Goal: Transaction & Acquisition: Obtain resource

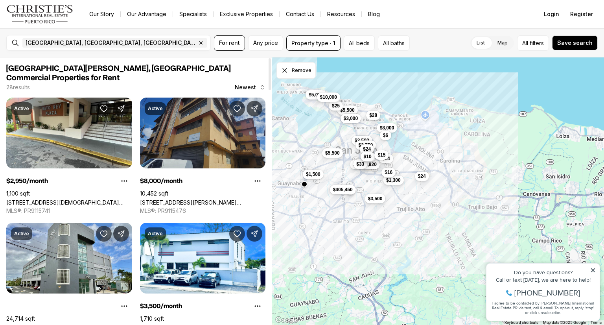
drag, startPoint x: 318, startPoint y: 180, endPoint x: 234, endPoint y: 152, distance: 88.2
click at [234, 152] on div "[GEOGRAPHIC_DATA][PERSON_NAME], PR Commercial Properties for Rent 28 results Ne…" at bounding box center [302, 190] width 604 height 267
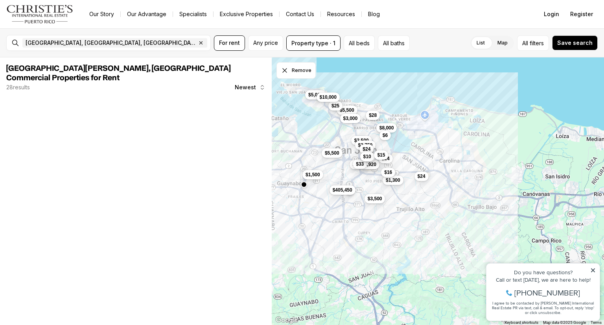
click at [450, 154] on div "$2,950 $8,000 $3,500 $1,500 $1,300 $5,000 $5,500 $405,450 $3,000 $3,500 $2,750 …" at bounding box center [438, 191] width 332 height 268
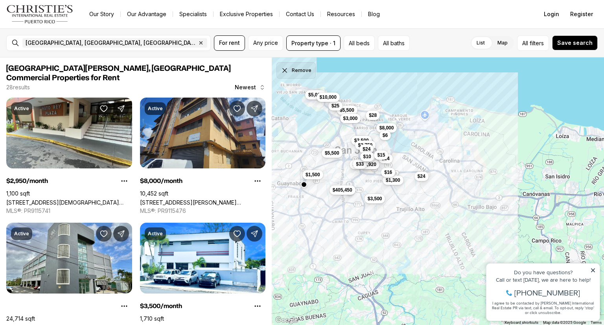
click at [284, 70] on icon "Dismiss drawing" at bounding box center [285, 70] width 4 height 4
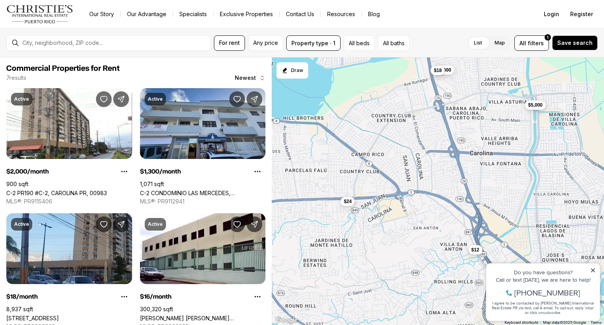
drag, startPoint x: 453, startPoint y: 170, endPoint x: 384, endPoint y: 153, distance: 70.8
click at [384, 153] on div "$1,300 $16 $24 $2,000 $18 $12 $5,000" at bounding box center [438, 191] width 332 height 268
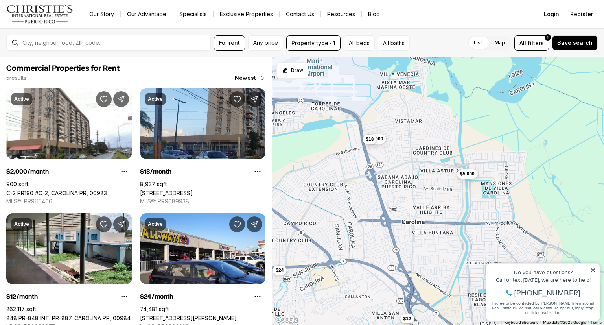
drag, startPoint x: 385, startPoint y: 155, endPoint x: 317, endPoint y: 226, distance: 98.4
click at [317, 226] on div "$24 $2,000 $18 $12 $5,000" at bounding box center [438, 191] width 332 height 268
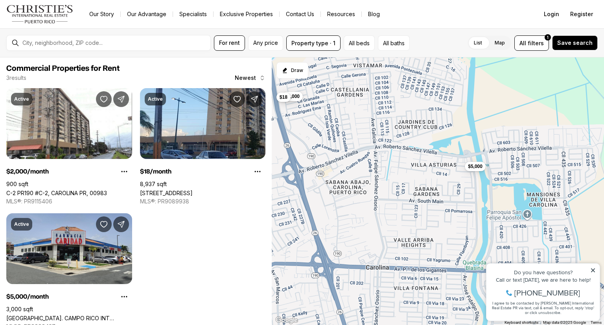
drag, startPoint x: 485, startPoint y: 164, endPoint x: 462, endPoint y: 174, distance: 24.8
click at [462, 174] on div "$2,000 $18 $5,000" at bounding box center [438, 191] width 332 height 268
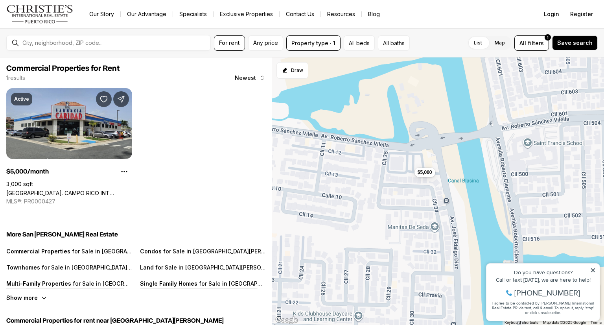
drag, startPoint x: 471, startPoint y: 117, endPoint x: 408, endPoint y: 192, distance: 98.2
click at [408, 192] on div "$5,000" at bounding box center [438, 191] width 332 height 268
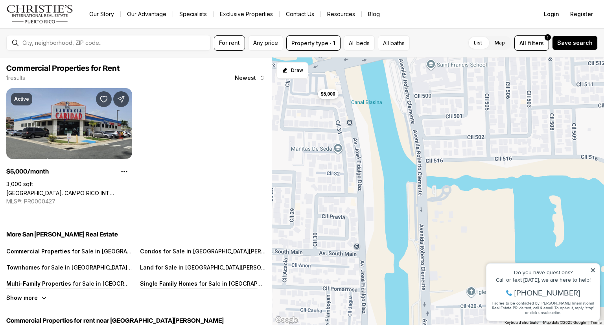
drag, startPoint x: 466, startPoint y: 158, endPoint x: 368, endPoint y: 79, distance: 125.5
click at [368, 79] on div "$5,000" at bounding box center [438, 191] width 332 height 268
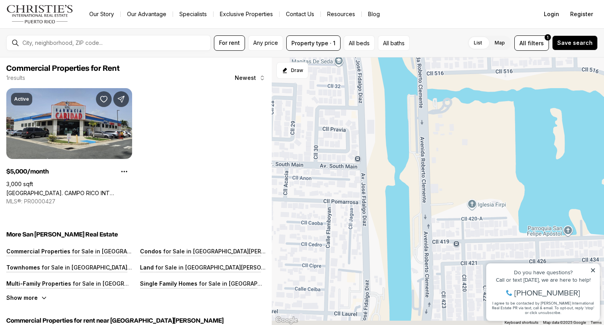
drag, startPoint x: 429, startPoint y: 178, endPoint x: 431, endPoint y: 61, distance: 117.1
click at [431, 61] on div "$5,000" at bounding box center [438, 191] width 332 height 268
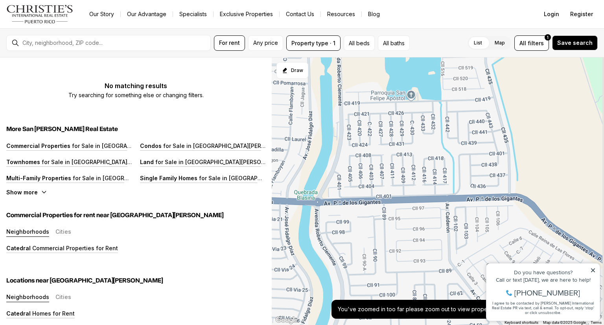
drag, startPoint x: 522, startPoint y: 164, endPoint x: 387, endPoint y: 90, distance: 154.4
click at [387, 90] on div at bounding box center [438, 191] width 332 height 268
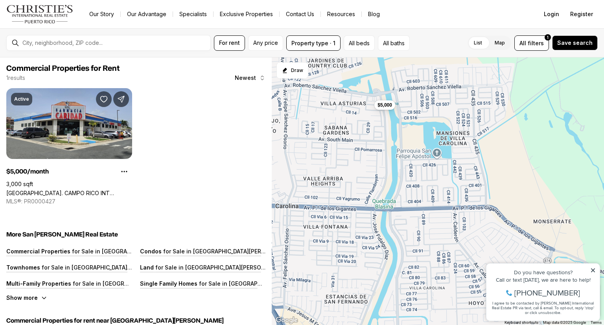
drag, startPoint x: 347, startPoint y: 153, endPoint x: 409, endPoint y: 185, distance: 69.4
click at [409, 185] on div "$5,000" at bounding box center [438, 191] width 332 height 268
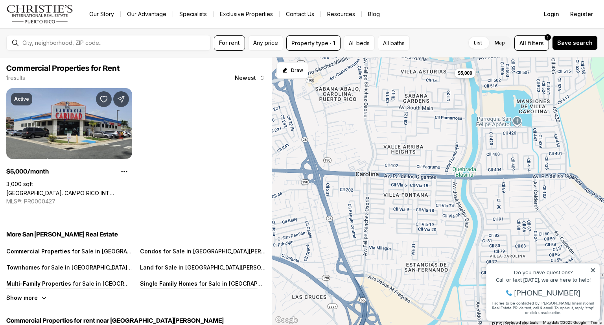
drag, startPoint x: 362, startPoint y: 158, endPoint x: 441, endPoint y: 124, distance: 85.2
click at [441, 124] on div "$5,000" at bounding box center [438, 191] width 332 height 268
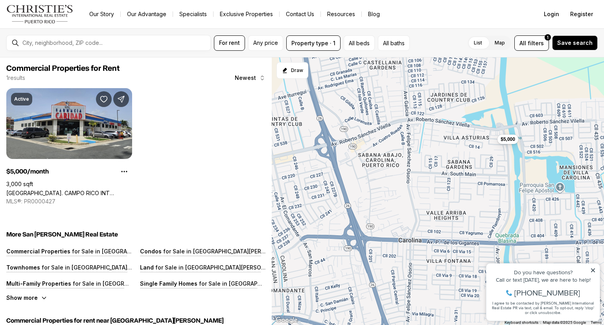
drag, startPoint x: 441, startPoint y: 124, endPoint x: 490, endPoint y: 194, distance: 85.9
click at [490, 194] on div "$5,000" at bounding box center [438, 191] width 332 height 268
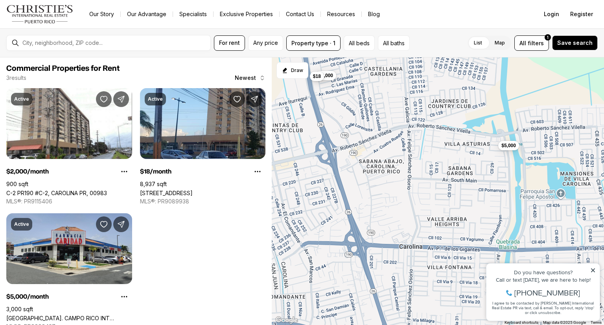
click at [421, 161] on div "$5,000 $2,000 $18" at bounding box center [438, 191] width 332 height 268
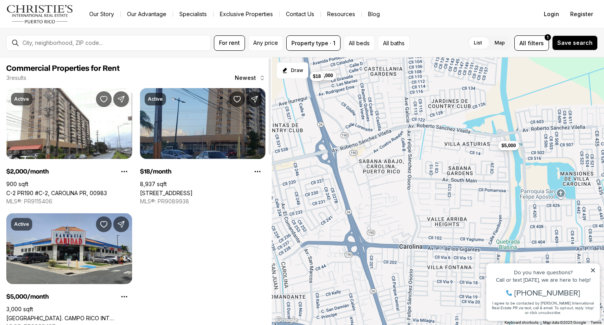
click at [193, 189] on link "[STREET_ADDRESS]" at bounding box center [166, 192] width 53 height 7
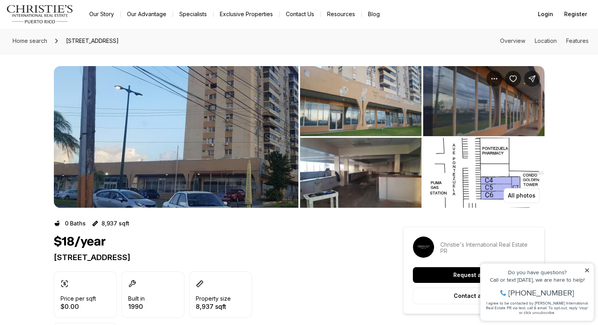
click at [384, 103] on img "View image gallery" at bounding box center [360, 101] width 121 height 70
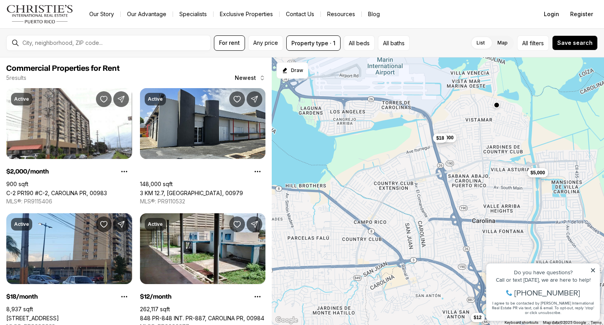
drag, startPoint x: 315, startPoint y: 193, endPoint x: 440, endPoint y: 191, distance: 125.0
click at [440, 191] on div "$2,000 $18 $5,000 $12" at bounding box center [438, 191] width 332 height 268
click at [453, 140] on button "$2,000" at bounding box center [446, 136] width 21 height 9
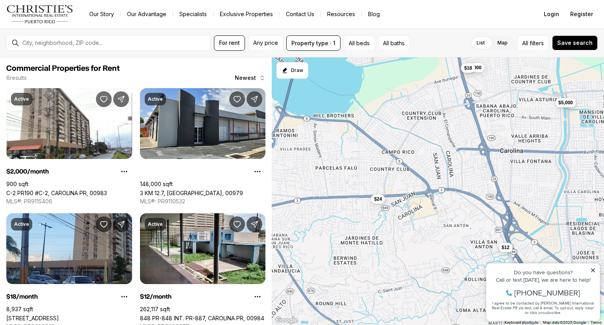
drag, startPoint x: 316, startPoint y: 238, endPoint x: 343, endPoint y: 167, distance: 75.9
click at [343, 167] on div "$2,000 $18 $5,000 $12 $24" at bounding box center [438, 191] width 332 height 268
